Goal: Transaction & Acquisition: Purchase product/service

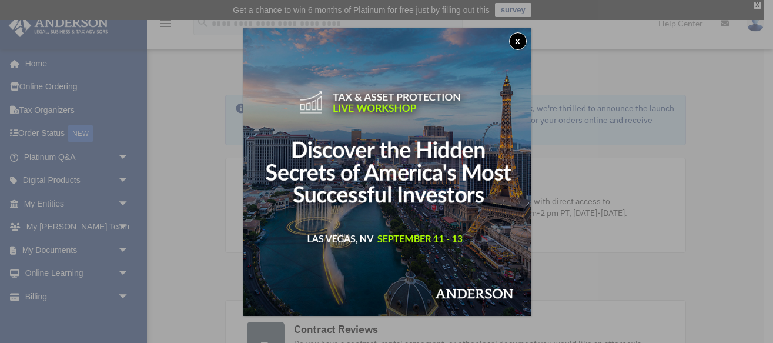
click at [517, 39] on button "x" at bounding box center [518, 41] width 18 height 18
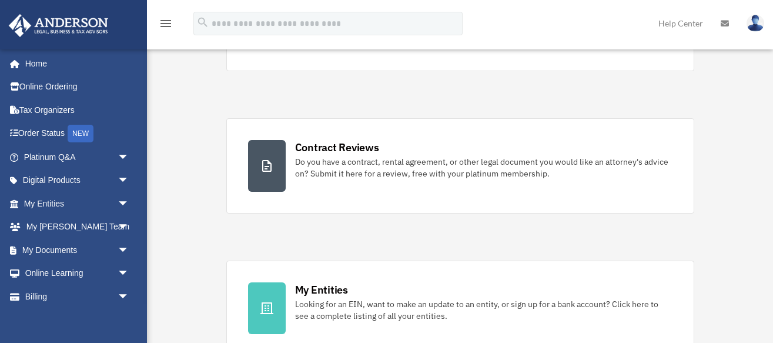
scroll to position [190, 0]
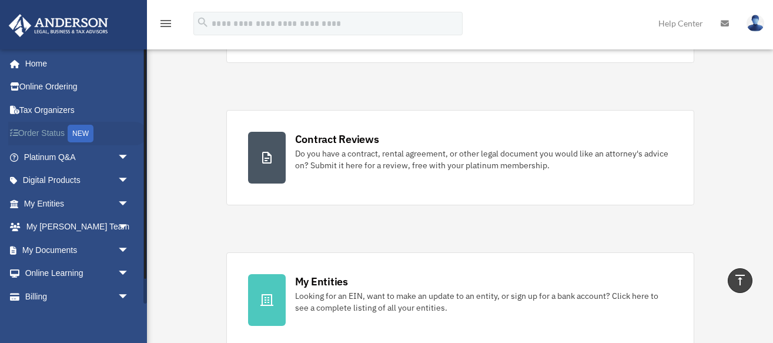
click at [57, 136] on link "Order Status NEW" at bounding box center [77, 134] width 139 height 24
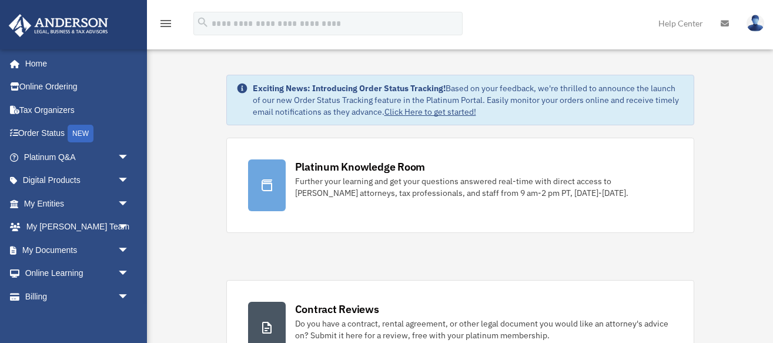
scroll to position [190, 0]
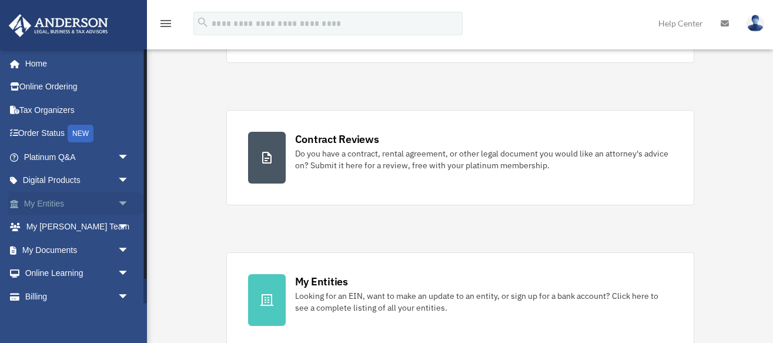
click at [44, 206] on link "My Entities arrow_drop_down" at bounding box center [77, 204] width 139 height 24
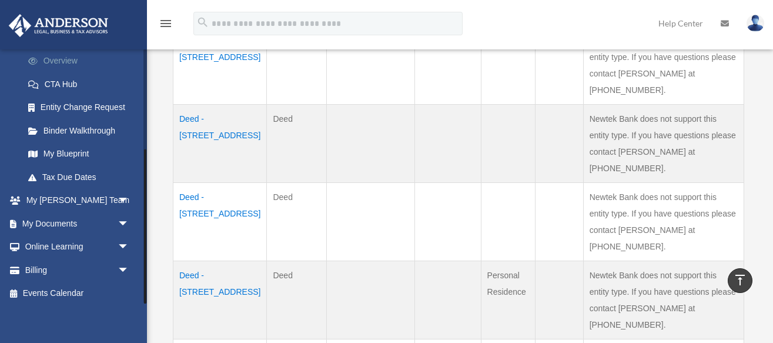
scroll to position [165, 0]
click at [39, 269] on link "Billing arrow_drop_down" at bounding box center [77, 271] width 139 height 24
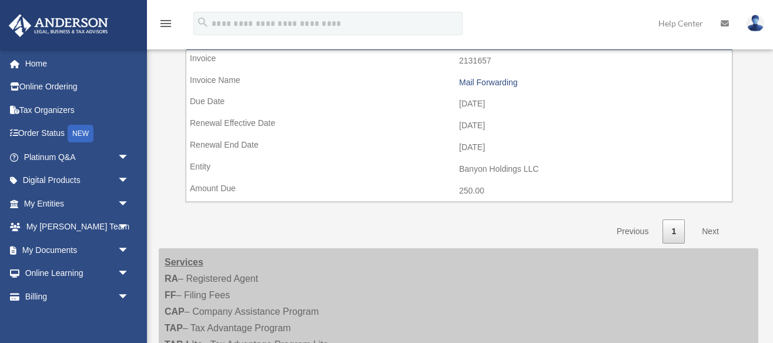
scroll to position [395, 0]
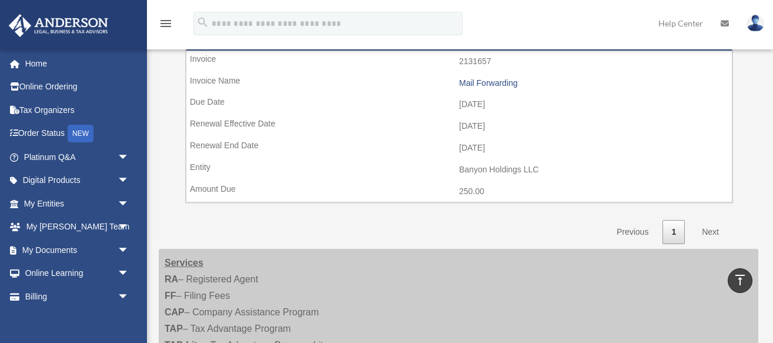
click at [712, 222] on link "Next" at bounding box center [710, 232] width 35 height 24
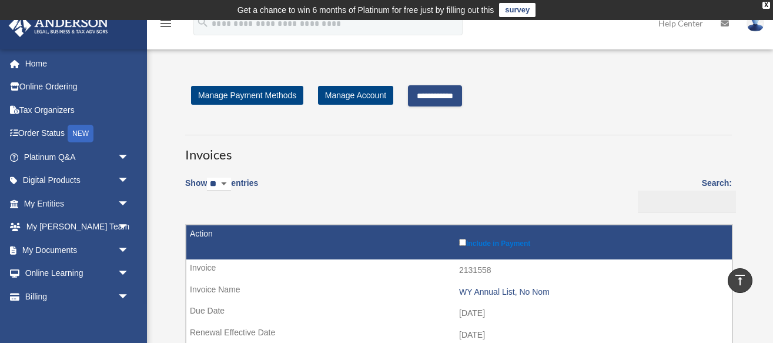
scroll to position [0, 0]
click at [450, 102] on input "**********" at bounding box center [435, 95] width 54 height 21
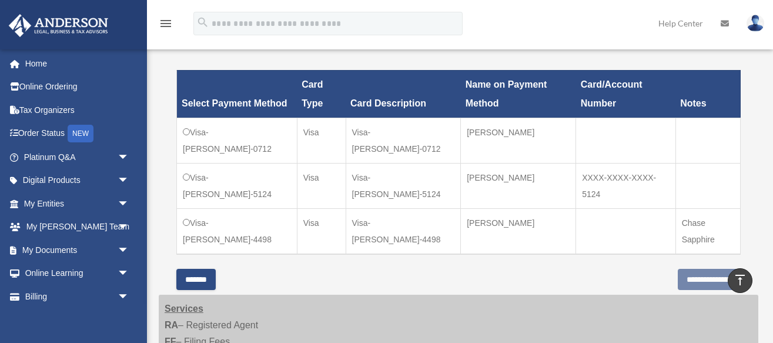
scroll to position [346, 0]
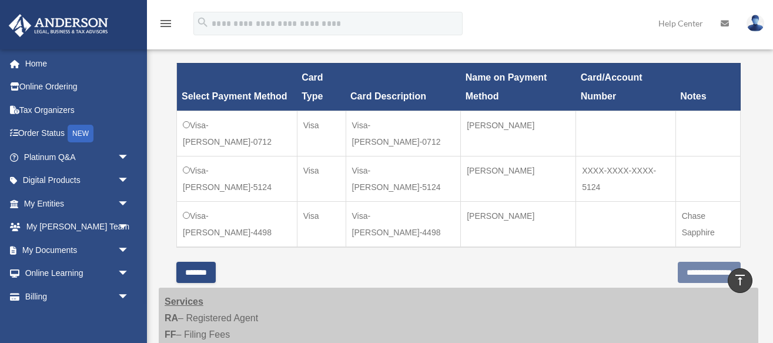
click at [184, 220] on td "Visa-[PERSON_NAME]-4498" at bounding box center [237, 224] width 121 height 46
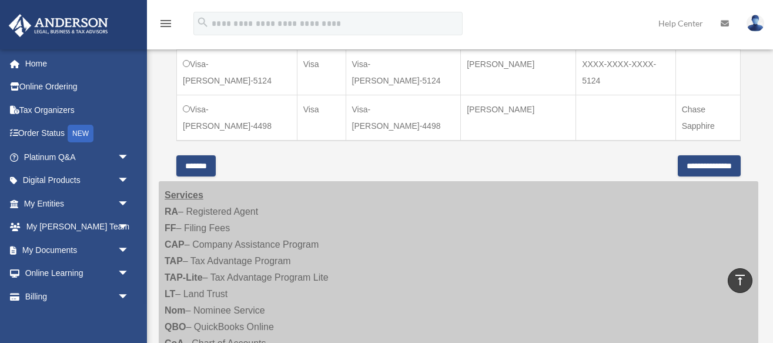
scroll to position [459, 0]
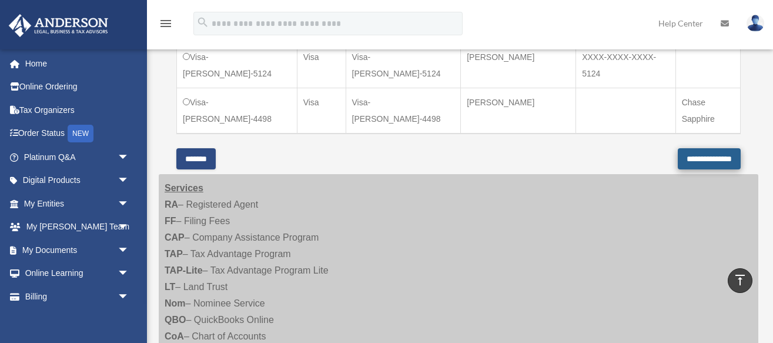
click at [707, 158] on input "**********" at bounding box center [709, 158] width 63 height 21
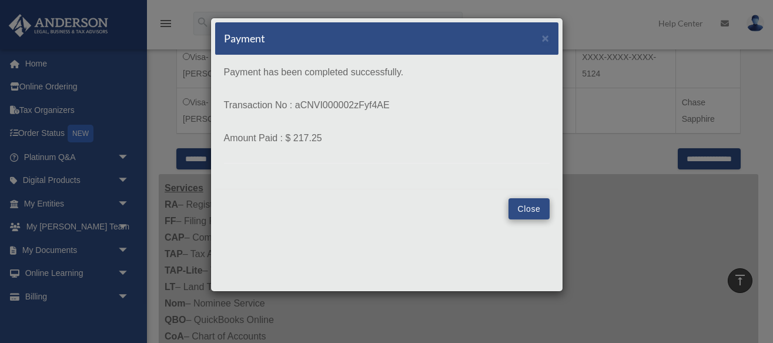
click at [528, 208] on button "Close" at bounding box center [528, 208] width 41 height 21
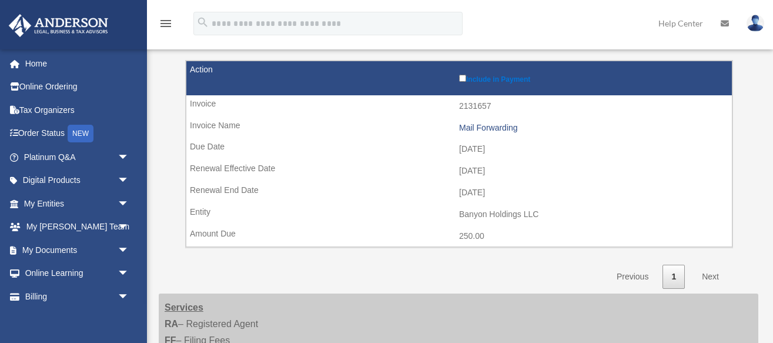
scroll to position [163, 0]
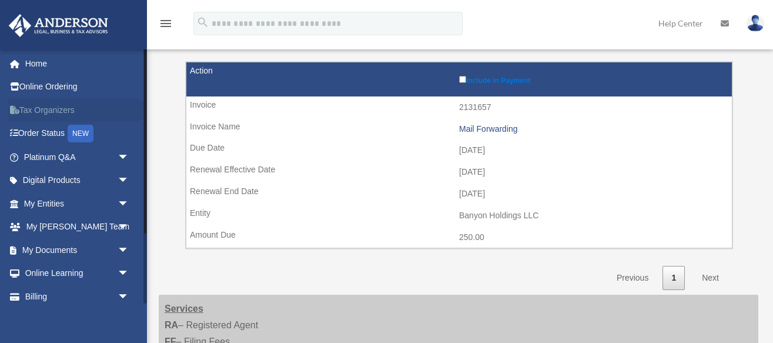
click at [50, 112] on link "Tax Organizers" at bounding box center [77, 110] width 139 height 24
